Goal: Task Accomplishment & Management: Manage account settings

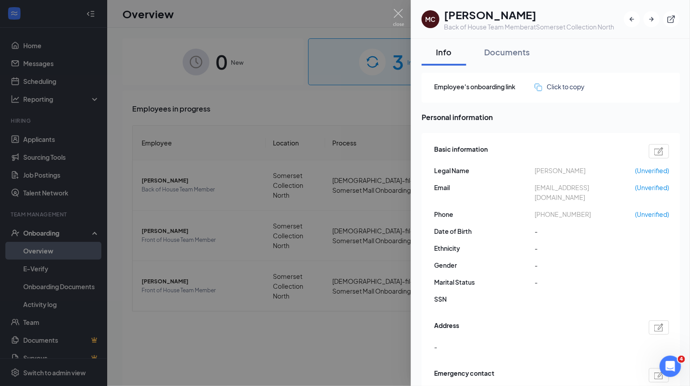
click at [37, 92] on div at bounding box center [345, 193] width 690 height 386
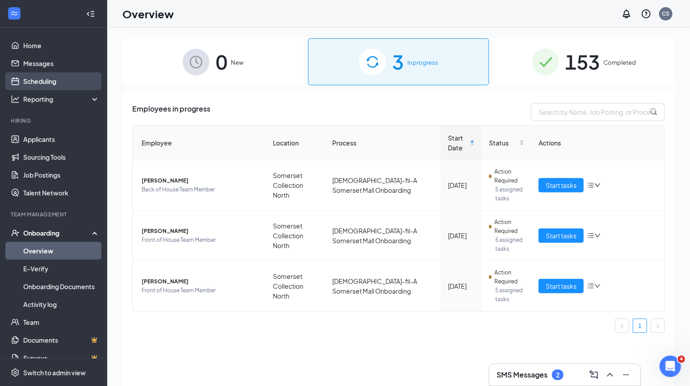
click at [50, 81] on link "Scheduling" at bounding box center [61, 81] width 76 height 18
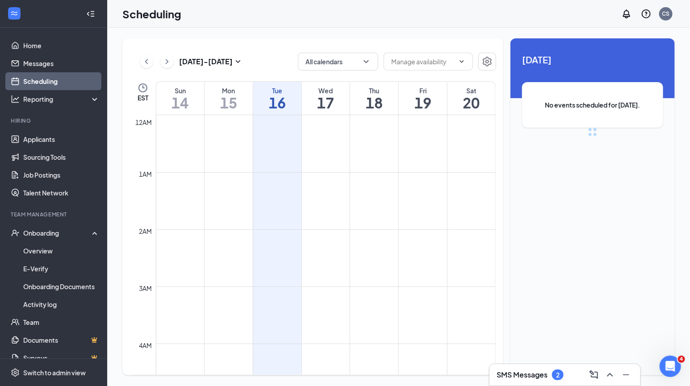
scroll to position [439, 0]
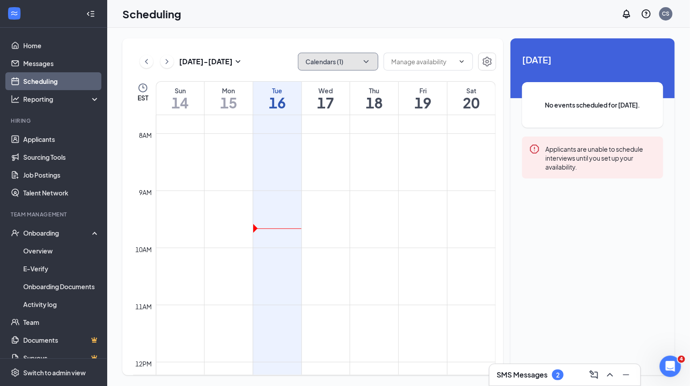
click at [335, 63] on button "Calendars (1)" at bounding box center [338, 62] width 80 height 18
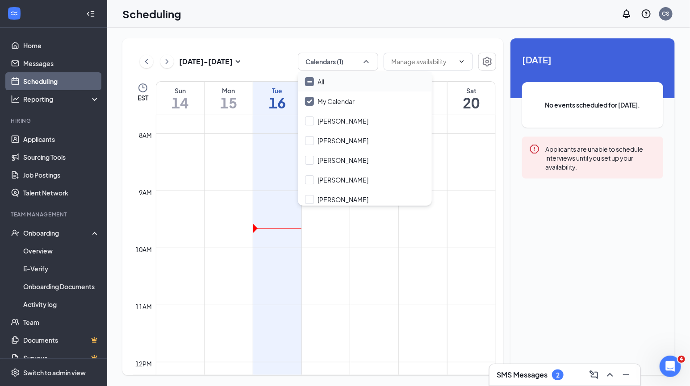
click at [311, 82] on input "All" at bounding box center [314, 81] width 19 height 9
checkbox input "true"
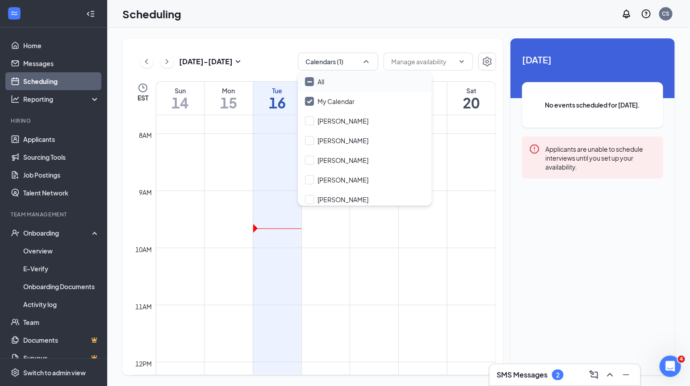
checkbox input "true"
click at [267, 62] on div "[DATE] - [DATE] All calendars" at bounding box center [314, 62] width 363 height 18
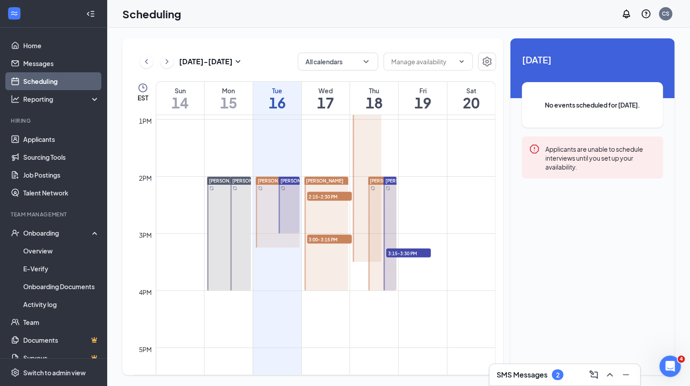
scroll to position [740, 0]
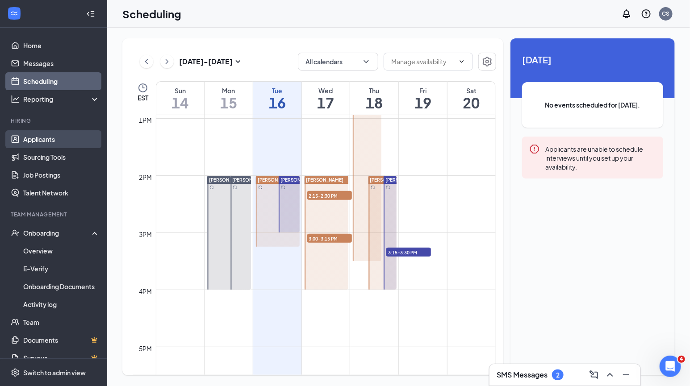
click at [58, 132] on link "Applicants" at bounding box center [61, 139] width 76 height 18
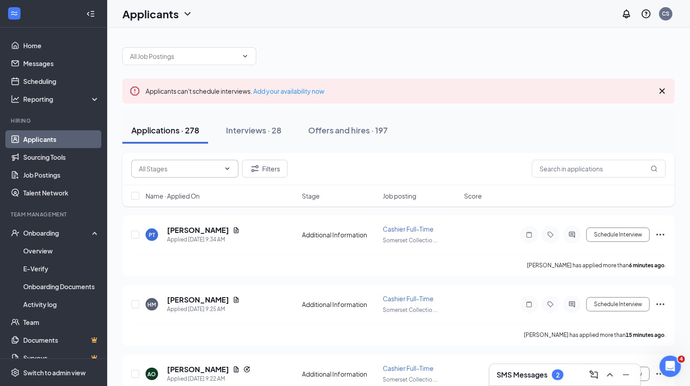
click at [184, 167] on input "text" at bounding box center [179, 169] width 81 height 10
click at [179, 225] on div "Thank you! Your application is in review! (34)" at bounding box center [192, 231] width 93 height 20
type input "Thank you! Your application is in review! (34)"
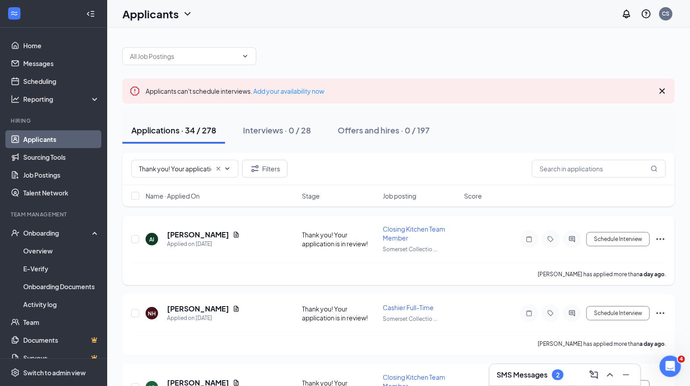
click at [198, 236] on h5 "[PERSON_NAME]" at bounding box center [198, 235] width 62 height 10
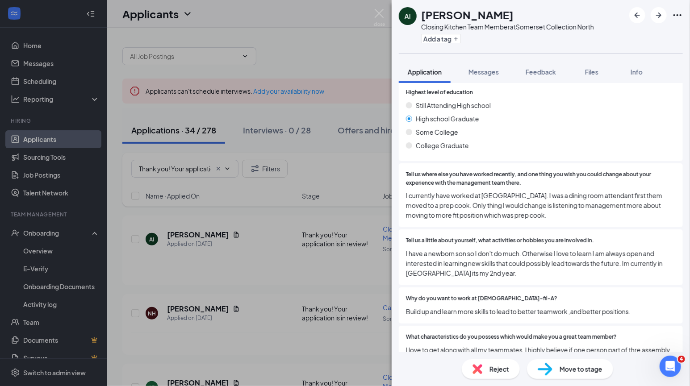
scroll to position [897, 0]
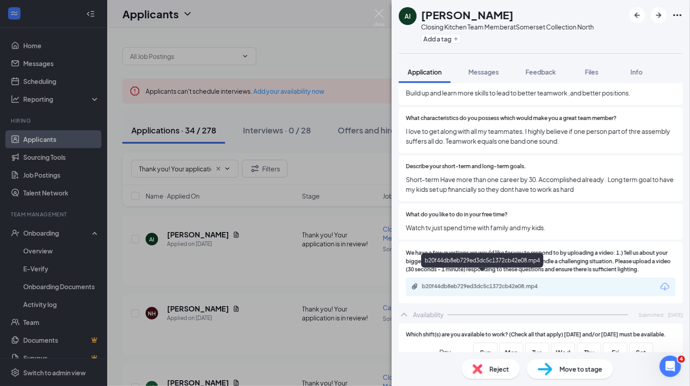
click at [490, 283] on div "b20f44db8eb729ed3dc5c1372cb42e08.mp4" at bounding box center [484, 286] width 125 height 7
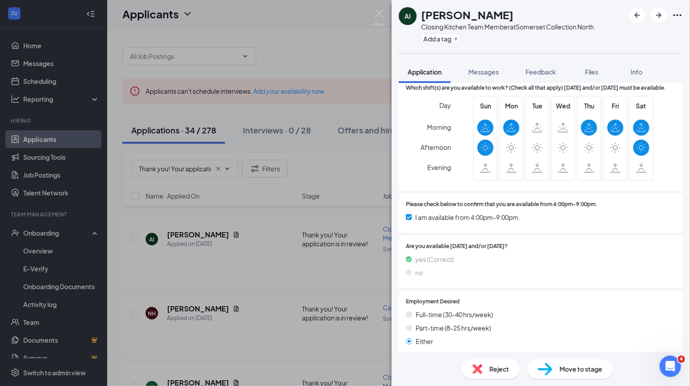
scroll to position [955, 0]
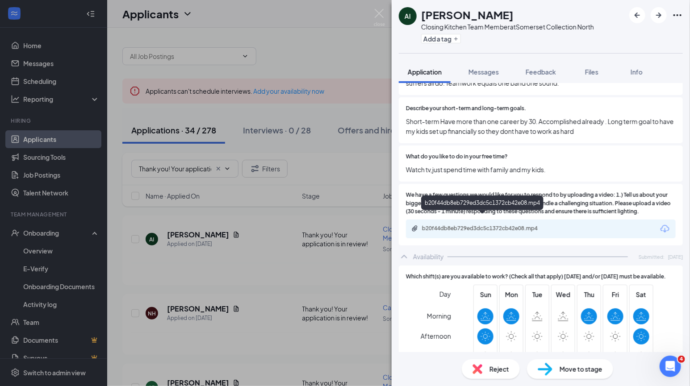
click at [462, 225] on div "b20f44db8eb729ed3dc5c1372cb42e08.mp4" at bounding box center [484, 228] width 125 height 7
